Goal: Communication & Community: Connect with others

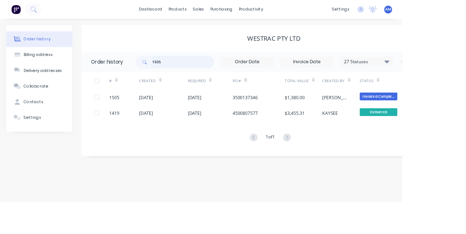
click at [207, 75] on input "1505" at bounding box center [212, 72] width 72 height 15
type input "15"
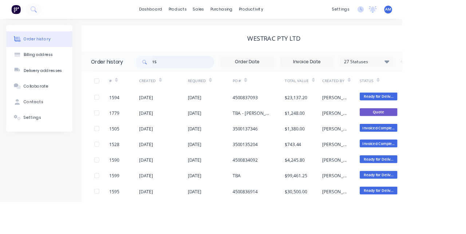
click at [213, 72] on input "15" at bounding box center [212, 72] width 72 height 15
type input "1594"
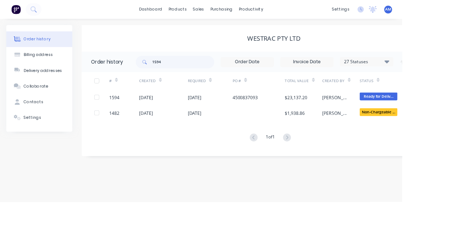
click at [233, 115] on div "[DATE]" at bounding box center [225, 113] width 16 height 8
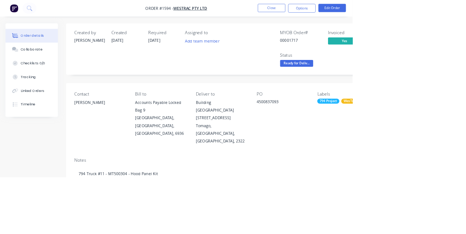
click at [37, 63] on div "Collaborate" at bounding box center [42, 65] width 29 height 7
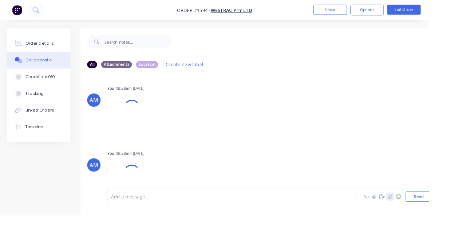
click at [425, 216] on icon "button" at bounding box center [423, 213] width 4 height 5
click at [458, 219] on button "Send" at bounding box center [454, 213] width 29 height 11
